Goal: Transaction & Acquisition: Purchase product/service

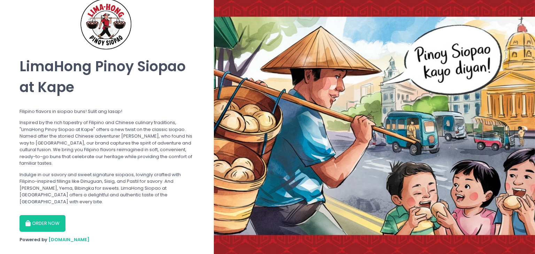
scroll to position [72, 0]
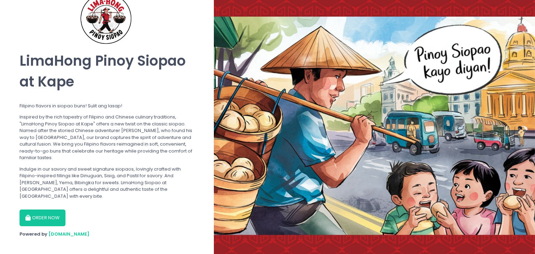
click at [33, 221] on section "By using our site you are consenting to the use of cookies as described in our …" at bounding box center [107, 94] width 214 height 333
click at [37, 213] on button "ORDER NOW" at bounding box center [42, 218] width 46 height 17
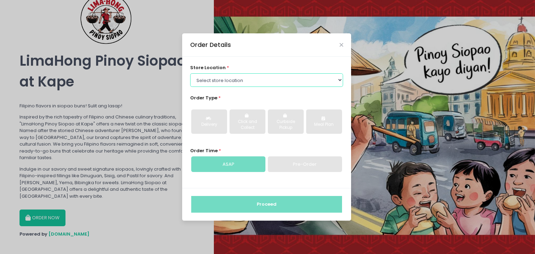
click at [190, 73] on select "Select store location [GEOGRAPHIC_DATA] - [GEOGRAPHIC_DATA]" at bounding box center [266, 79] width 153 height 13
select select "68624507c13a805d78c002e0"
click option "Pasig - Main" at bounding box center [0, 0] width 0 height 0
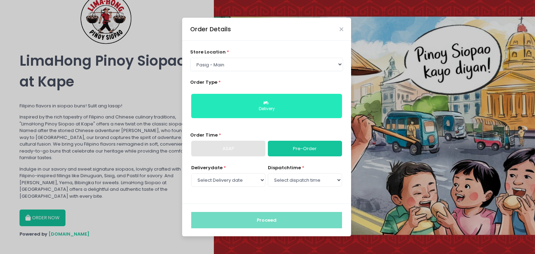
click at [244, 104] on button "Delivery" at bounding box center [266, 106] width 151 height 24
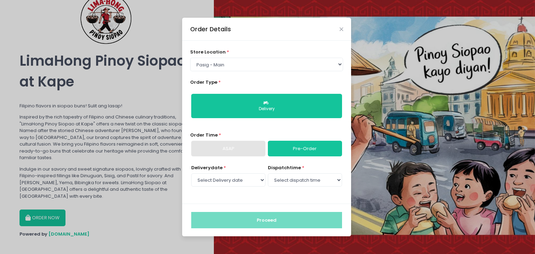
click at [281, 149] on link "Pre-Order" at bounding box center [305, 149] width 74 height 16
select select "[DATE]"
click option "[DATE]" at bounding box center [0, 0] width 0 height 0
click at [268, 174] on select "Select dispatch time 10:00 AM - 10:30 AM 10:30 AM - 11:00 AM 11:00 AM - 11:30 A…" at bounding box center [305, 180] width 74 height 13
select select "15:00"
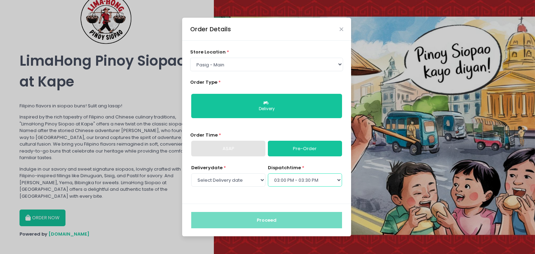
click option "03:00 PM - 03:30 PM" at bounding box center [0, 0] width 0 height 0
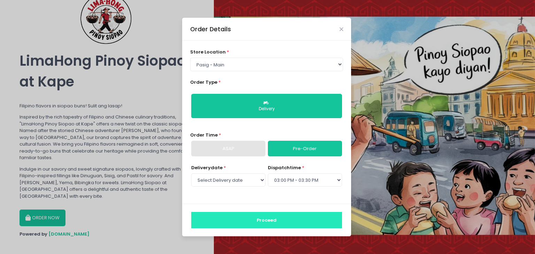
click at [292, 212] on button "Proceed" at bounding box center [266, 220] width 151 height 17
